Goal: Information Seeking & Learning: Learn about a topic

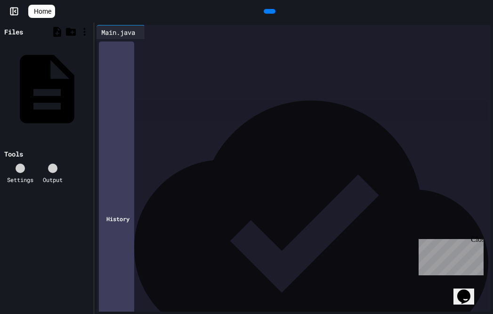
scroll to position [368, 0]
click at [269, 11] on icon at bounding box center [269, 11] width 0 height 0
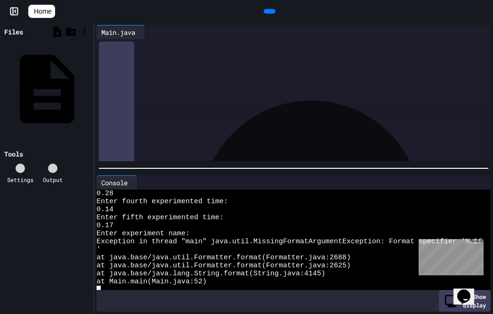
scroll to position [192, 0]
click at [480, 242] on div "Close" at bounding box center [477, 241] width 12 height 12
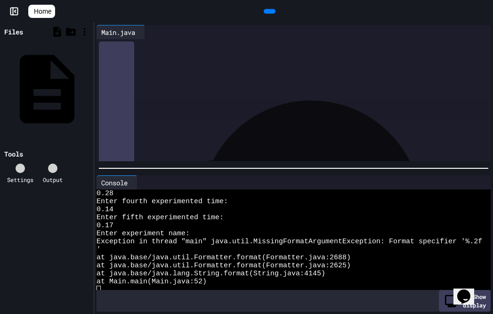
scroll to position [441, 0]
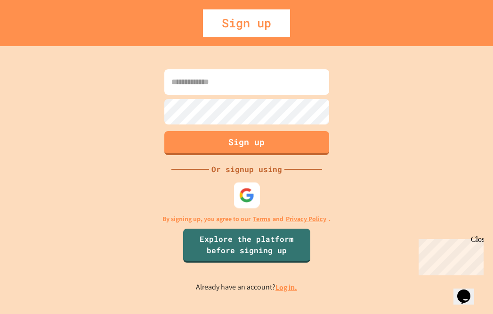
click at [250, 193] on img at bounding box center [247, 196] width 16 height 16
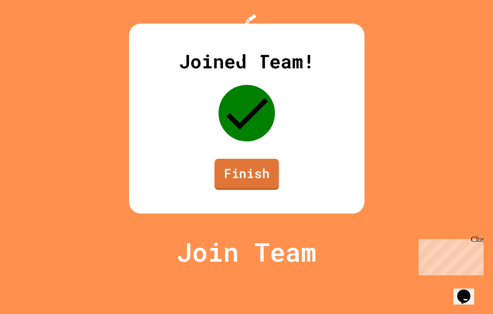
click at [233, 190] on link "Finish" at bounding box center [246, 174] width 65 height 31
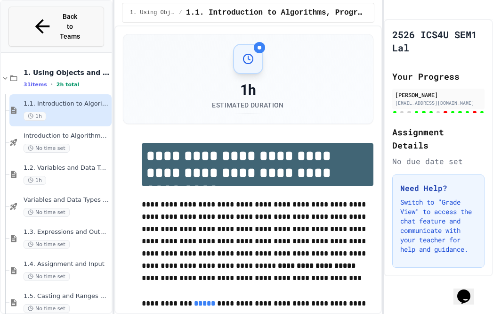
click at [59, 21] on span "Back to Teams" at bounding box center [70, 27] width 22 height 30
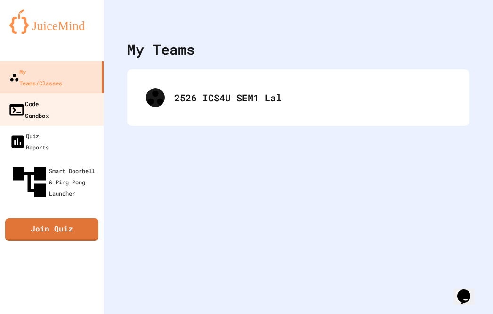
click at [49, 98] on div "Code Sandbox" at bounding box center [28, 109] width 41 height 23
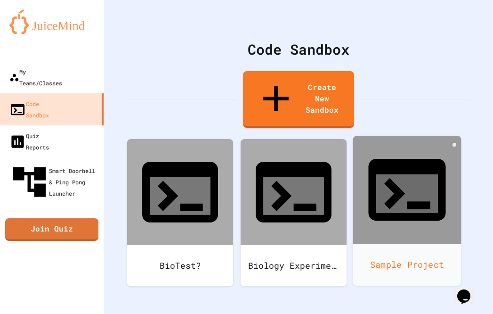
click at [382, 142] on div at bounding box center [407, 190] width 108 height 108
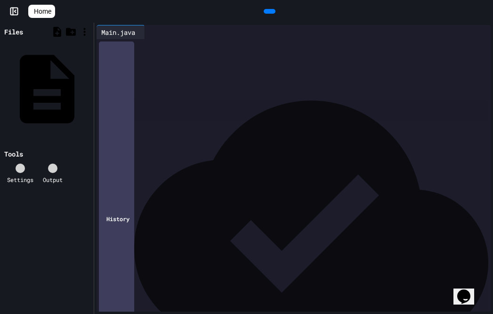
click at [266, 82] on div "****** * *** * ******* * ***** **" at bounding box center [301, 82] width 380 height 9
drag, startPoint x: 264, startPoint y: 82, endPoint x: 123, endPoint y: 44, distance: 145.5
click at [123, 44] on div "**********" at bounding box center [301, 82] width 380 height 87
click at [219, 75] on span "**********" at bounding box center [202, 73] width 34 height 7
drag, startPoint x: 256, startPoint y: 84, endPoint x: 144, endPoint y: 73, distance: 112.7
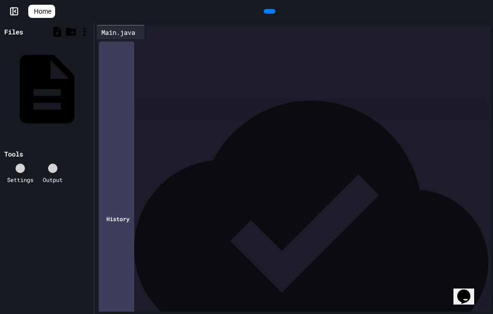
click at [144, 73] on div "**********" at bounding box center [301, 82] width 380 height 87
click at [51, 11] on span "Home" at bounding box center [42, 11] width 17 height 9
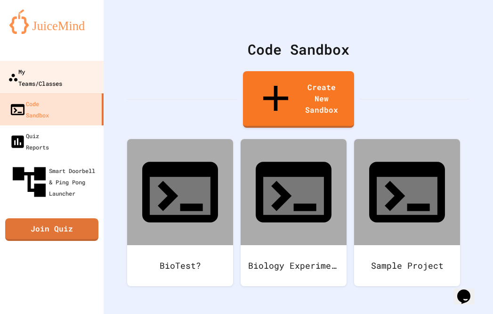
click at [84, 73] on link "My Teams/Classes" at bounding box center [52, 77] width 107 height 33
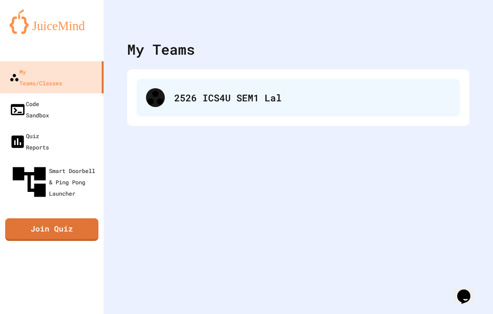
click at [233, 103] on div "2526 ICS4U SEM1 Lal" at bounding box center [312, 97] width 277 height 14
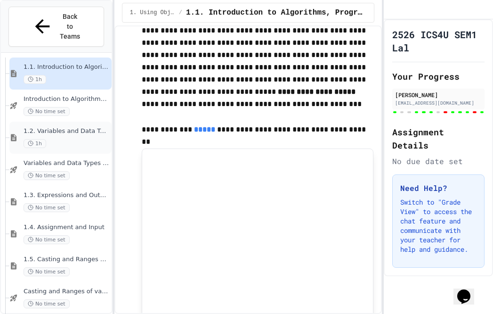
scroll to position [41, 0]
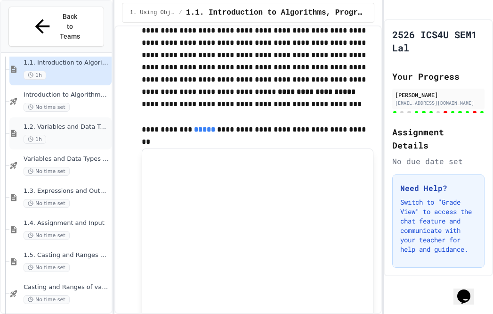
click at [90, 123] on div "1.2. Variables and Data Types 1h" at bounding box center [67, 133] width 86 height 21
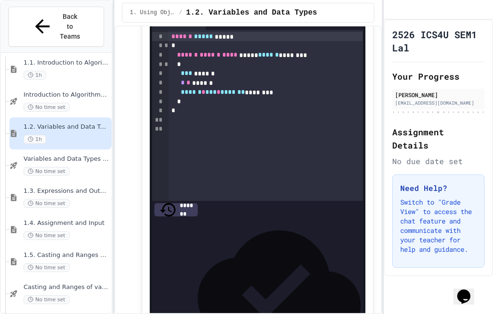
scroll to position [4567, 0]
